Goal: Information Seeking & Learning: Learn about a topic

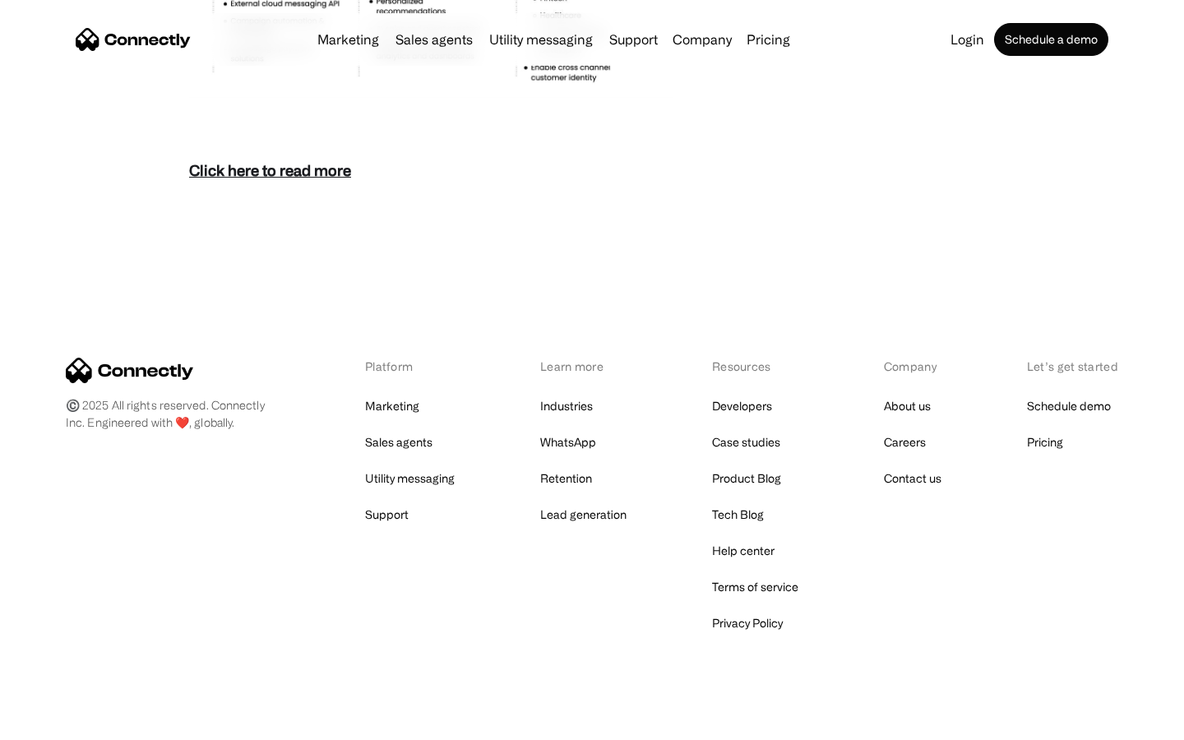
scroll to position [7132, 0]
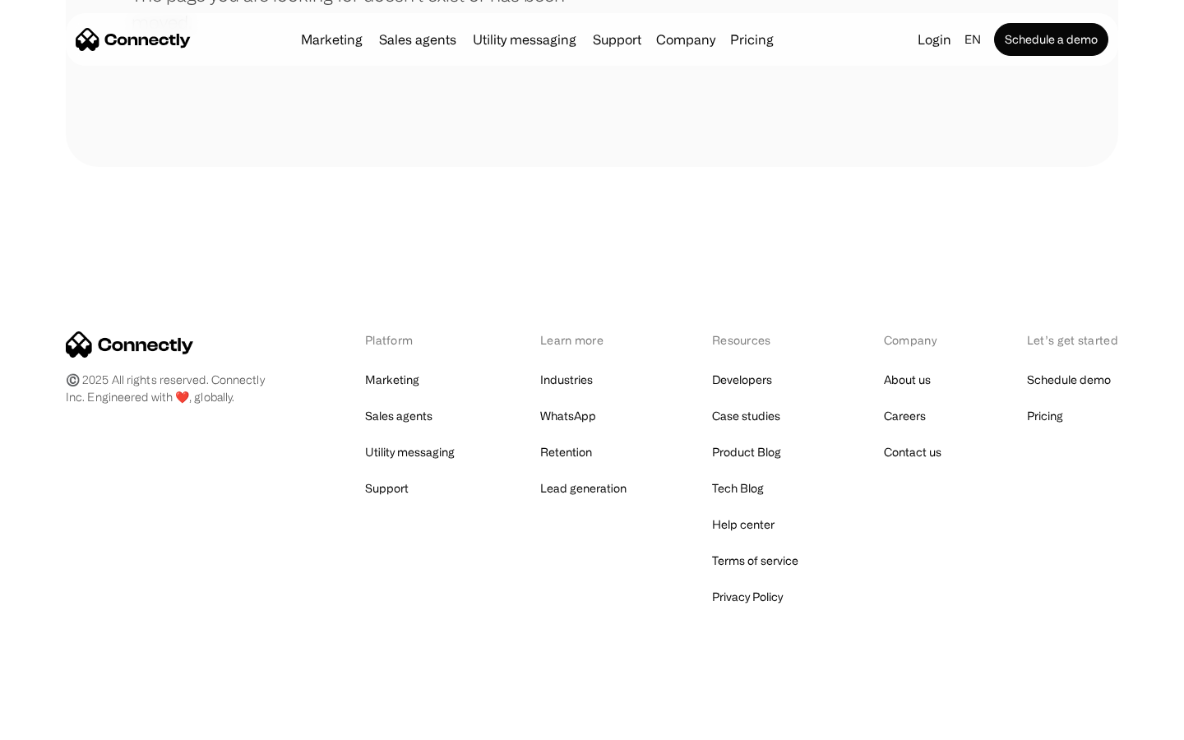
scroll to position [300, 0]
